Goal: Transaction & Acquisition: Purchase product/service

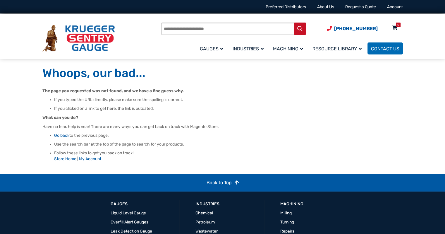
click at [395, 27] on icon at bounding box center [395, 27] width 6 height 9
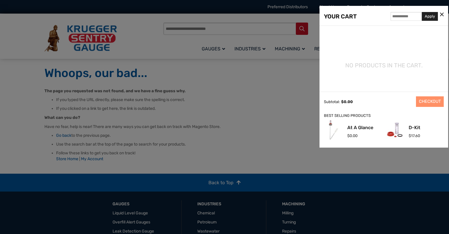
click at [442, 12] on icon at bounding box center [442, 15] width 4 height 6
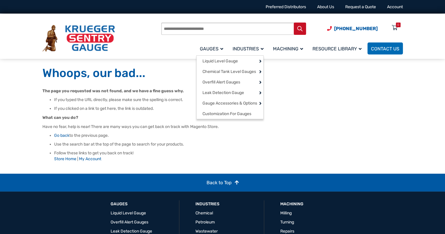
click at [213, 51] on link "Gauges" at bounding box center [212, 49] width 33 height 14
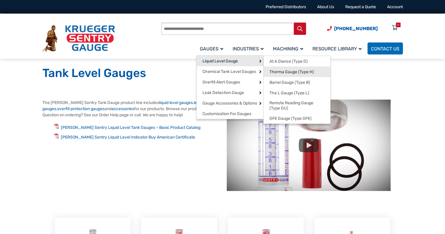
click at [276, 76] on link "Therma Gauge (Type H)" at bounding box center [297, 71] width 67 height 11
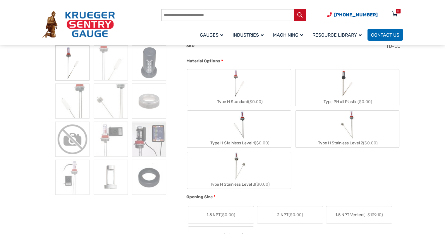
scroll to position [165, 0]
click at [235, 93] on img "Type H Standard" at bounding box center [239, 83] width 16 height 28
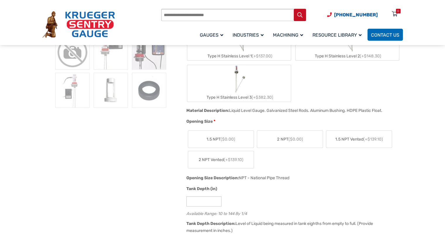
scroll to position [252, 0]
click at [286, 138] on span "2 NPT ($0.00)" at bounding box center [290, 139] width 26 height 6
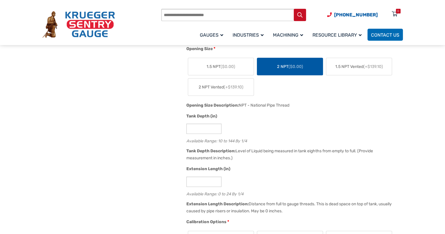
scroll to position [324, 0]
click at [198, 131] on input "**" at bounding box center [203, 128] width 35 height 10
type input "*"
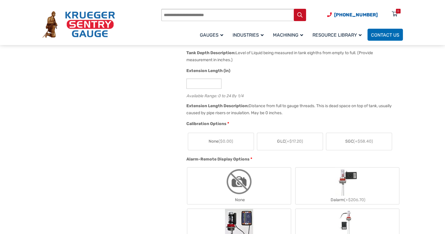
scroll to position [422, 0]
type input "**"
click at [350, 139] on span "SGC (+$58.40)" at bounding box center [359, 141] width 28 height 6
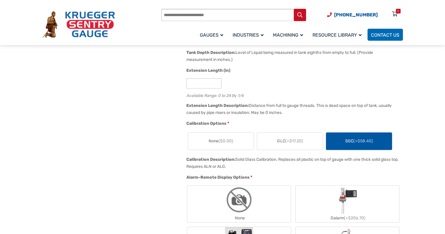
click at [252, 212] on img "None" at bounding box center [239, 199] width 28 height 28
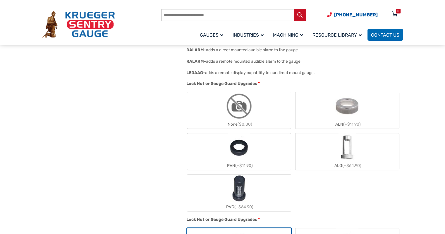
scroll to position [645, 0]
click at [318, 157] on label "ALG (+$64.90)" at bounding box center [347, 151] width 104 height 37
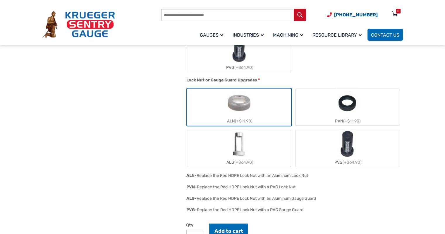
scroll to position [784, 0]
click at [240, 154] on img "ALG" at bounding box center [239, 144] width 17 height 28
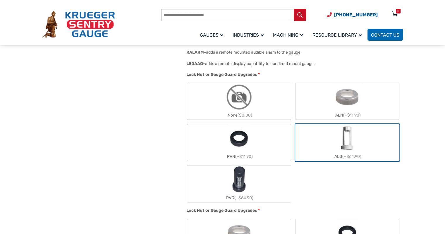
scroll to position [653, 0]
click at [235, 100] on img "None" at bounding box center [239, 97] width 28 height 28
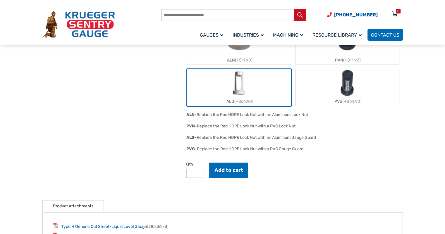
scroll to position [845, 0]
click at [229, 170] on button "Add to cart" at bounding box center [228, 169] width 39 height 15
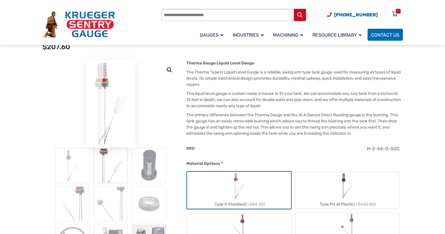
scroll to position [0, 0]
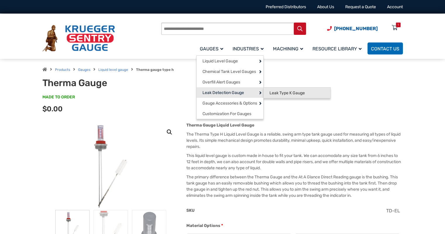
click at [268, 93] on link "Leak Type K Gauge" at bounding box center [297, 92] width 67 height 11
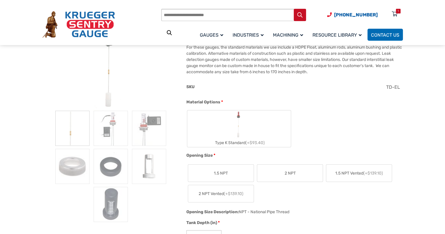
scroll to position [99, 0]
click at [238, 137] on img "Type K Standard" at bounding box center [238, 124] width 11 height 28
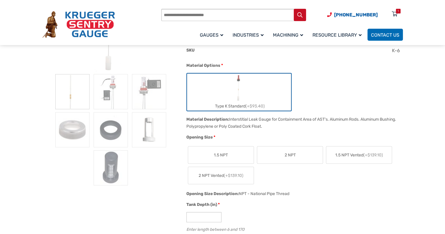
scroll to position [136, 0]
click at [280, 155] on label "2 NPT" at bounding box center [290, 154] width 66 height 17
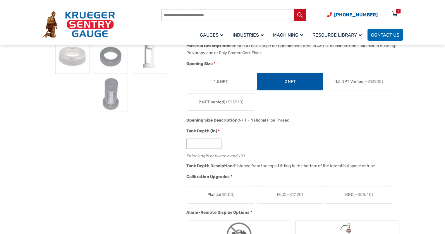
scroll to position [209, 0]
click at [197, 139] on input "*" at bounding box center [203, 143] width 35 height 10
type input "**"
click at [268, 144] on div "**" at bounding box center [292, 143] width 213 height 10
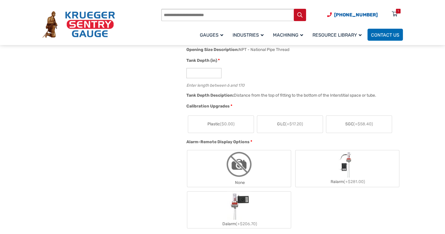
scroll to position [283, 0]
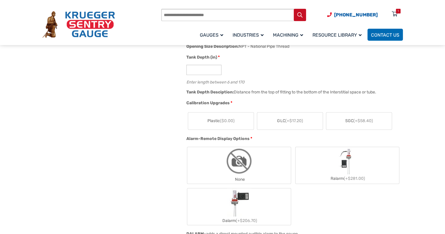
click at [356, 121] on span "(+$58.40)" at bounding box center [363, 120] width 20 height 5
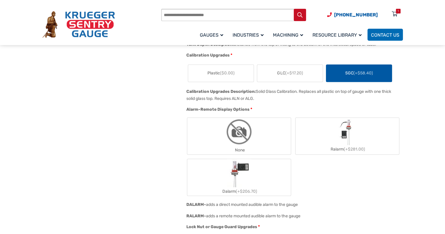
scroll to position [332, 0]
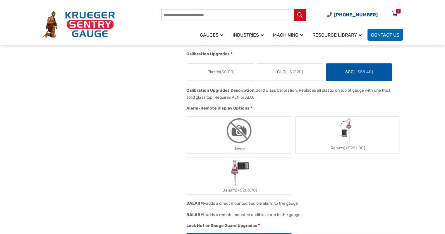
click at [244, 140] on img "None" at bounding box center [239, 130] width 28 height 28
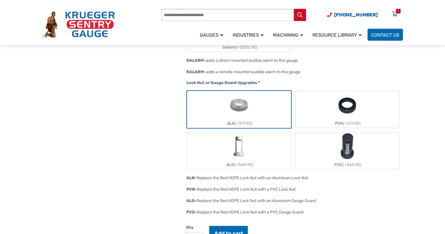
scroll to position [476, 0]
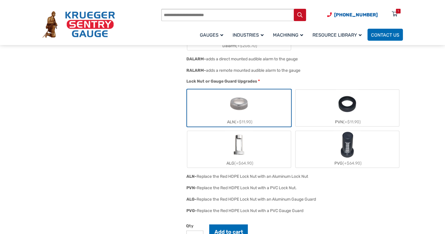
click at [261, 151] on label "ALG (+$64.90)" at bounding box center [239, 149] width 104 height 37
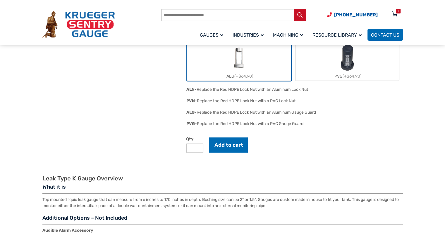
scroll to position [564, 0]
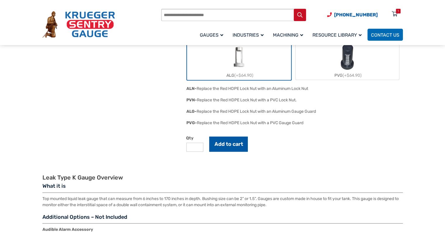
click at [224, 140] on button "Add to cart" at bounding box center [228, 143] width 39 height 15
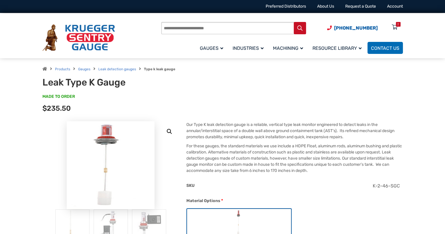
scroll to position [0, 0]
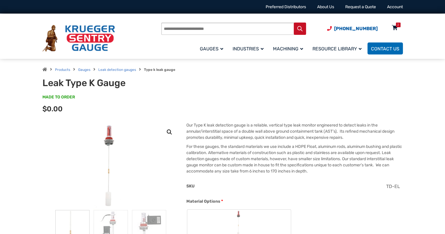
click at [395, 23] on icon at bounding box center [395, 27] width 6 height 9
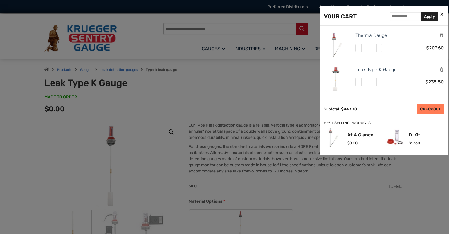
click at [429, 109] on div "YOUR CART Apply Therma Gauge - * + $ 207.60 Leak Type K Gauge - * + $ 235.50 Su…" at bounding box center [384, 80] width 129 height 149
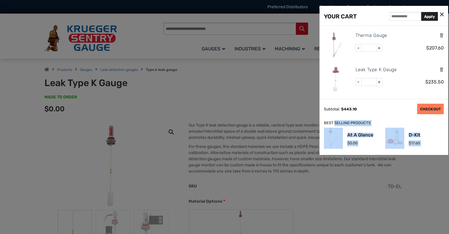
click at [429, 109] on link "CHECKOUT" at bounding box center [431, 109] width 27 height 11
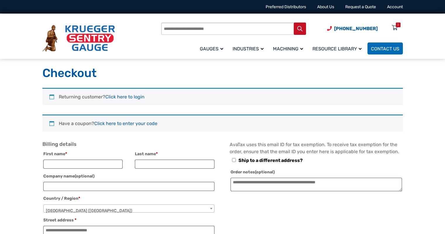
select select "**"
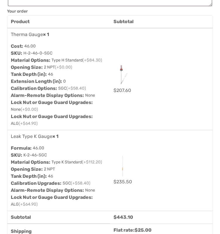
scroll to position [401, 0]
